Goal: Information Seeking & Learning: Find specific fact

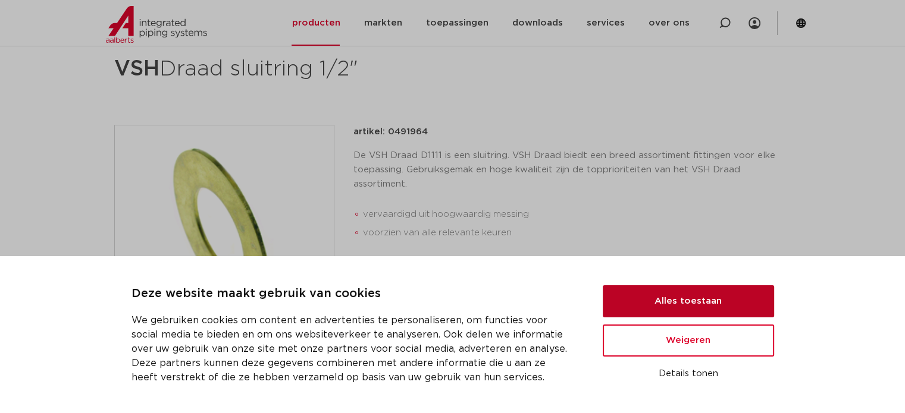
click at [714, 302] on button "Alles toestaan" at bounding box center [687, 301] width 171 height 32
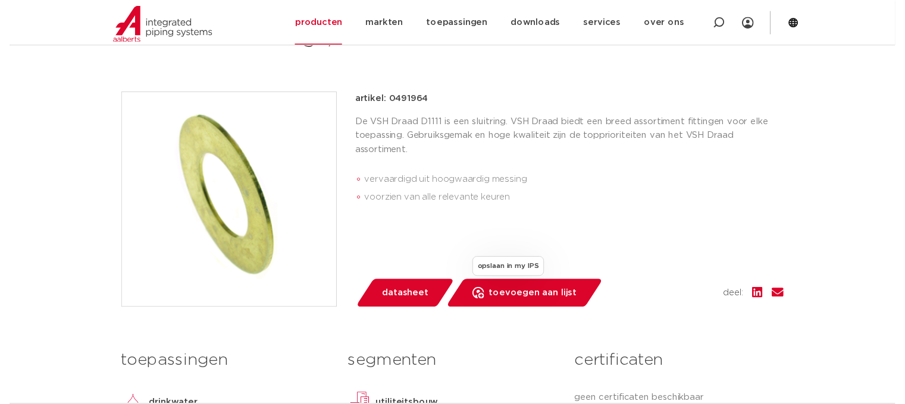
scroll to position [238, 0]
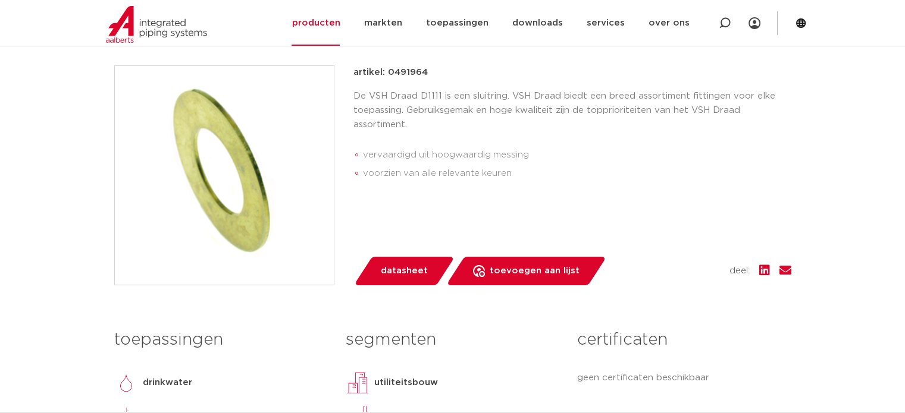
click at [398, 271] on span "datasheet" at bounding box center [404, 271] width 47 height 19
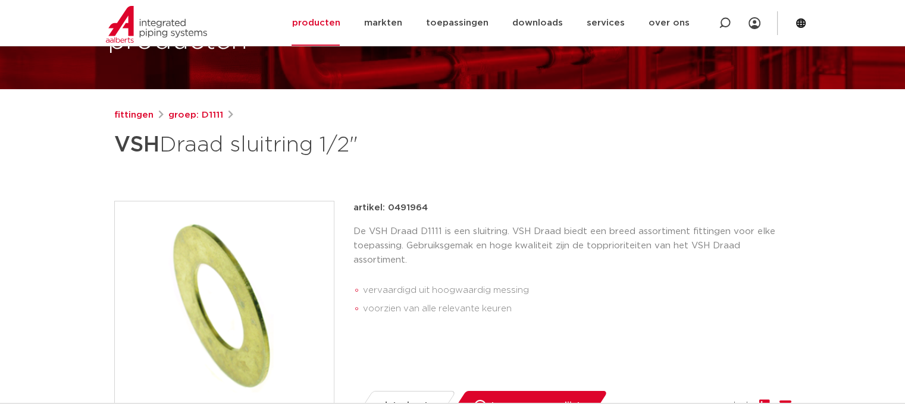
scroll to position [178, 0]
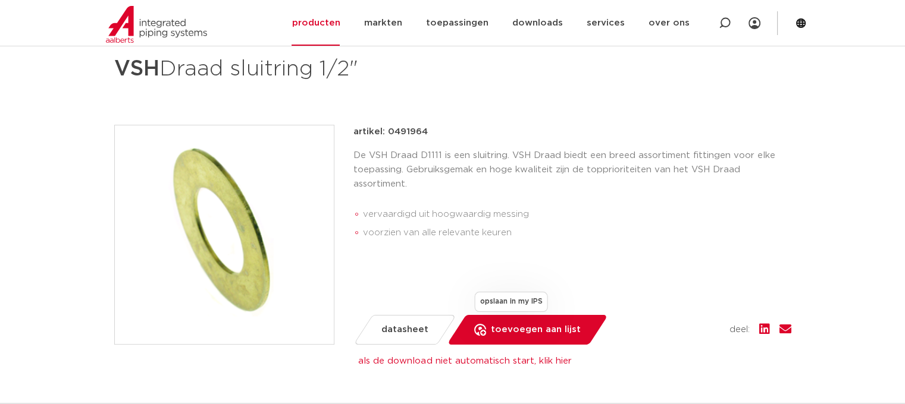
click at [511, 335] on span "toevoegen aan lijst" at bounding box center [536, 330] width 90 height 19
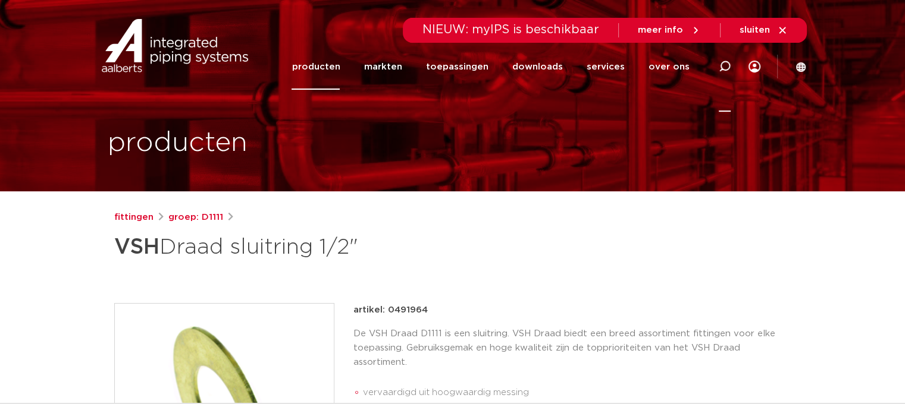
click at [723, 65] on icon at bounding box center [724, 67] width 12 height 12
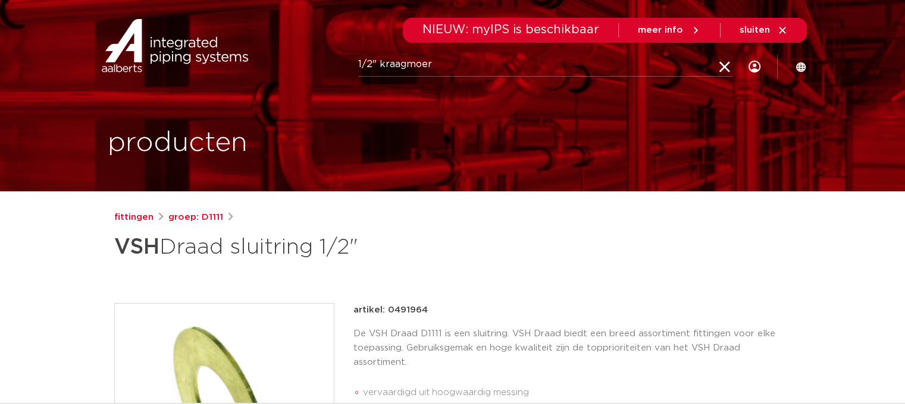
type input "1/2" kraagmoer"
click button "Zoeken" at bounding box center [0, 0] width 0 height 0
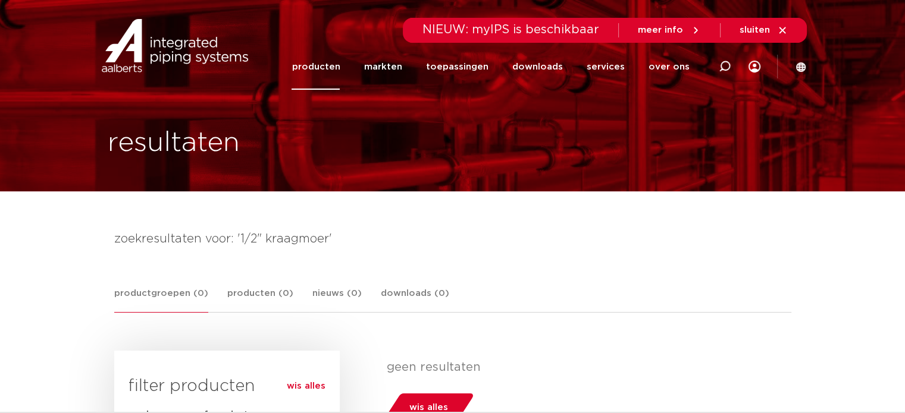
click at [720, 65] on icon at bounding box center [724, 67] width 12 height 12
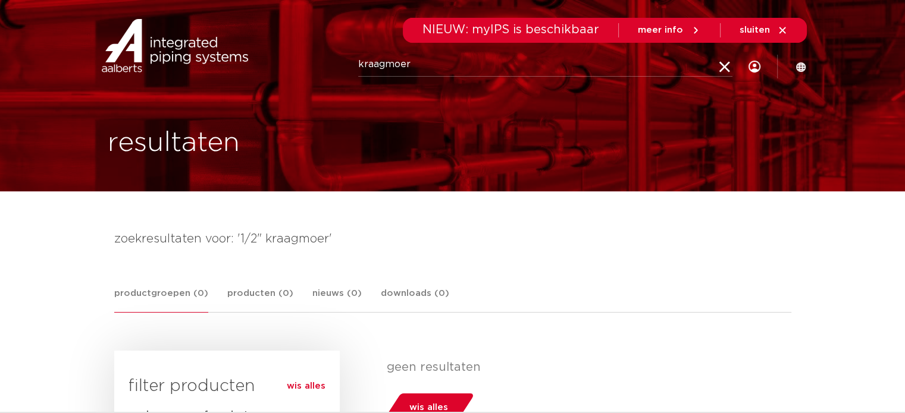
type input "kraagmoer"
click button "Zoeken" at bounding box center [0, 0] width 0 height 0
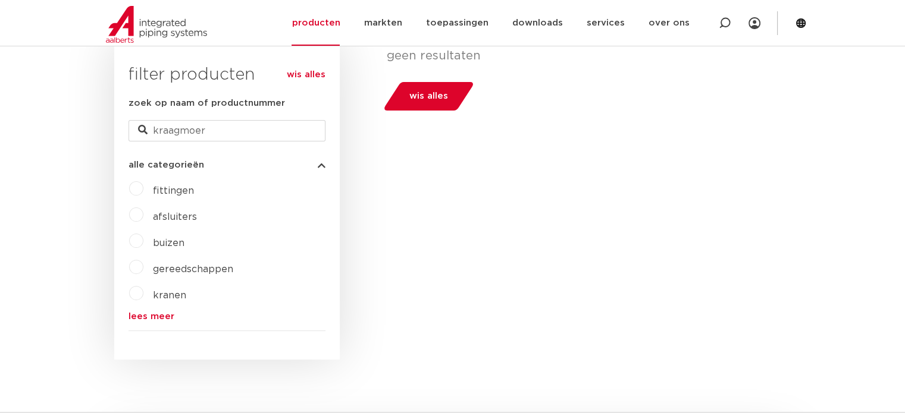
scroll to position [297, 0]
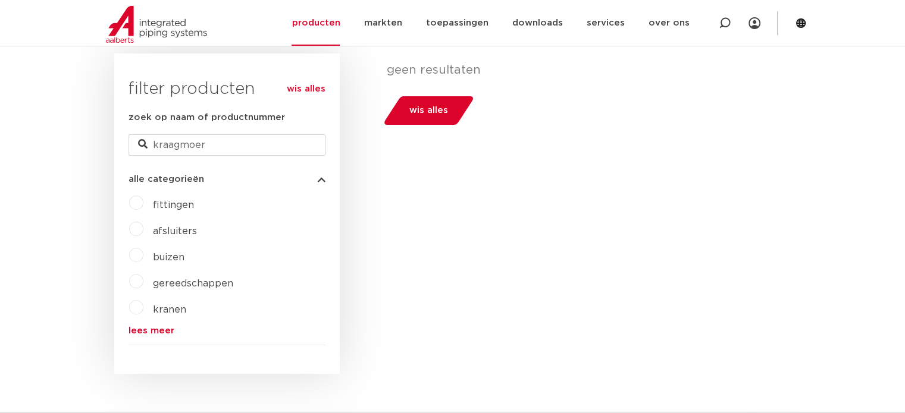
click at [178, 231] on span "afsluiters" at bounding box center [175, 232] width 44 height 10
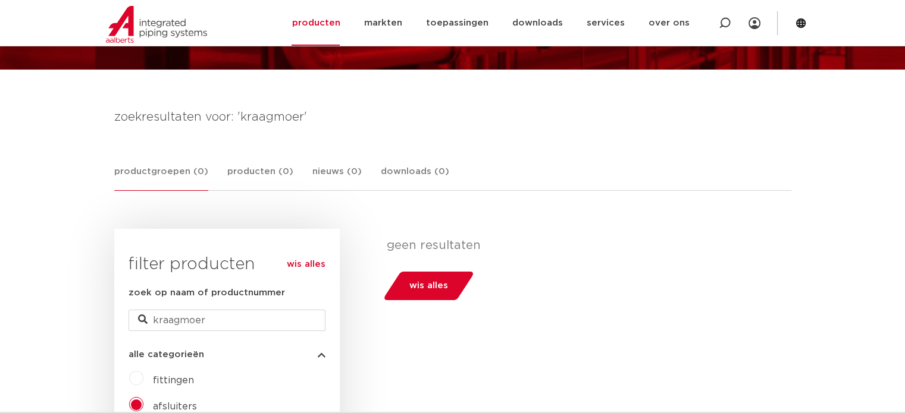
scroll to position [119, 0]
